Goal: Find specific page/section: Find specific page/section

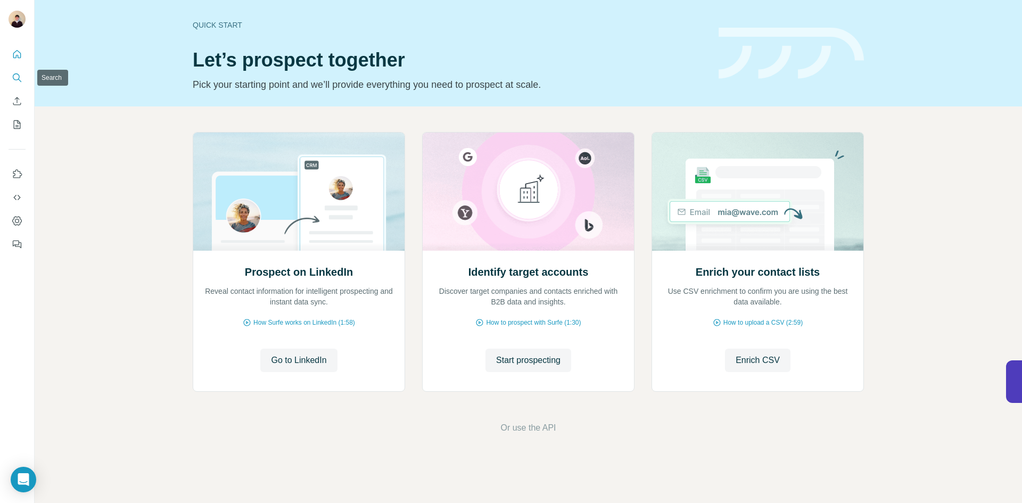
click at [16, 80] on icon "Search" at bounding box center [17, 77] width 11 height 11
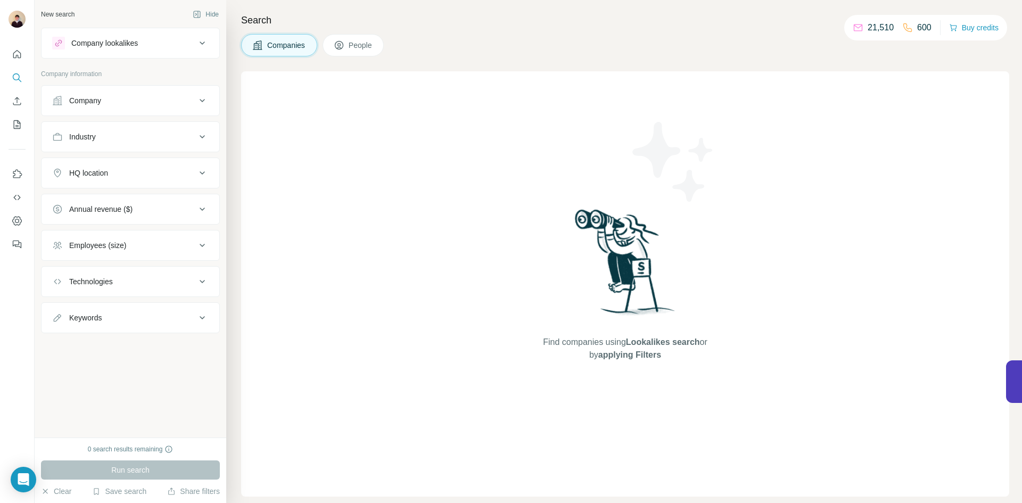
click at [867, 29] on p "21,510" at bounding box center [880, 27] width 26 height 13
click at [14, 53] on icon "Quick start" at bounding box center [17, 54] width 8 height 8
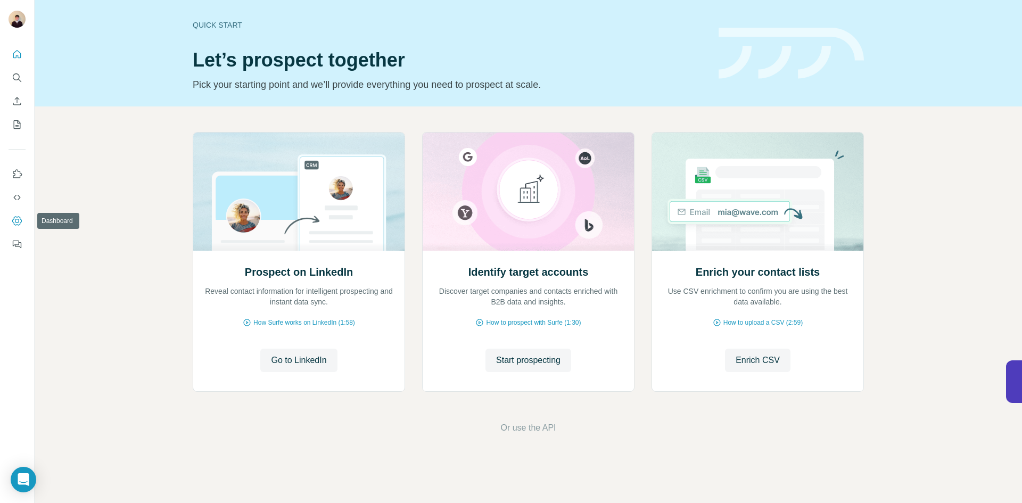
click at [14, 216] on icon "Dashboard" at bounding box center [17, 221] width 11 height 11
